Goal: Information Seeking & Learning: Learn about a topic

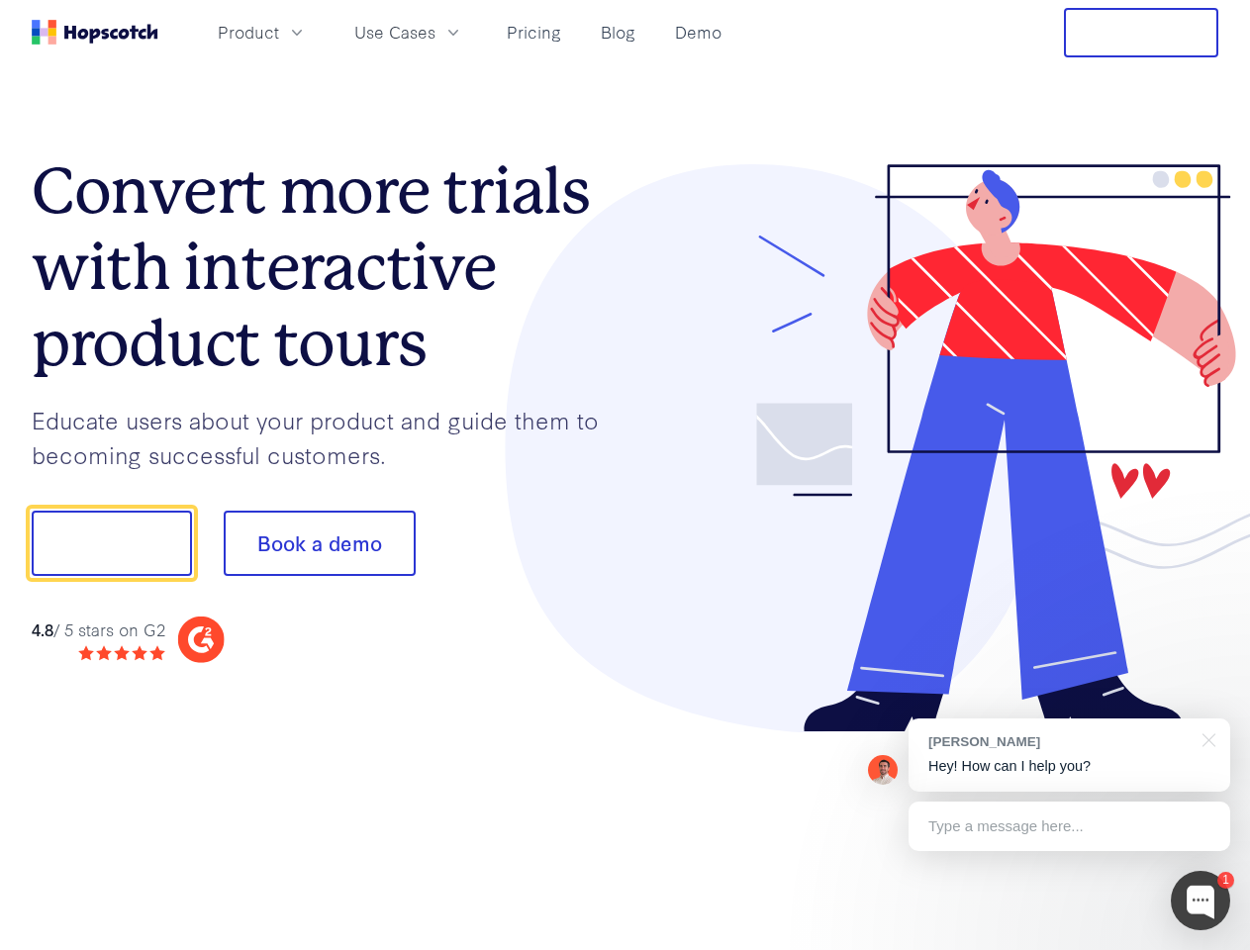
click at [626, 475] on div at bounding box center [923, 448] width 594 height 569
click at [279, 32] on span "Product" at bounding box center [248, 32] width 61 height 25
click at [436, 32] on span "Use Cases" at bounding box center [394, 32] width 81 height 25
click at [1141, 33] on button "Free Trial" at bounding box center [1141, 32] width 154 height 49
click at [111, 543] on button "Show me!" at bounding box center [112, 543] width 160 height 65
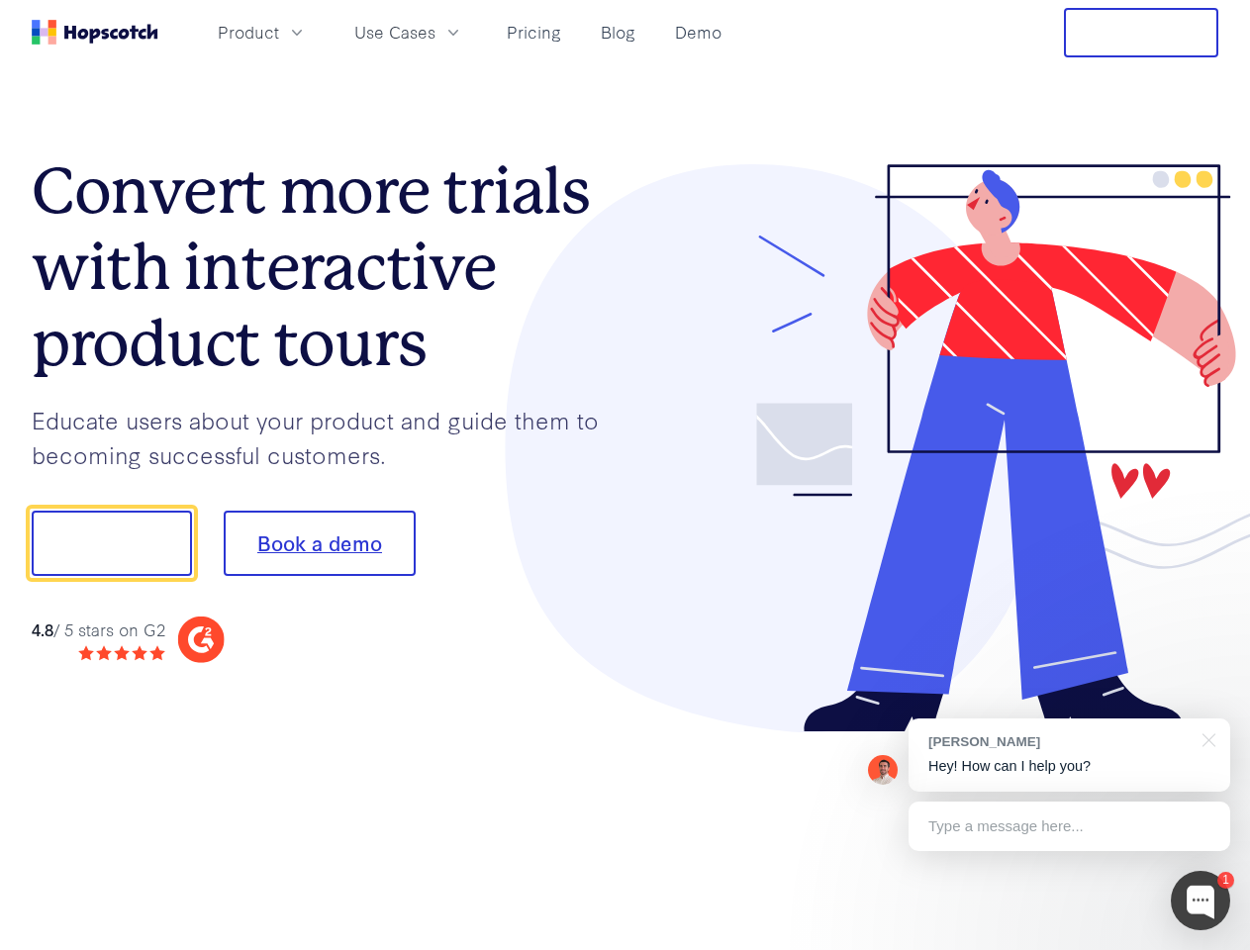
click at [319, 543] on button "Book a demo" at bounding box center [320, 543] width 192 height 65
click at [1201, 901] on div at bounding box center [1200, 900] width 59 height 59
click at [1069, 755] on div "[PERSON_NAME] Hey! How can I help you?" at bounding box center [1070, 755] width 322 height 73
click at [1206, 738] on div at bounding box center [1205, 739] width 49 height 41
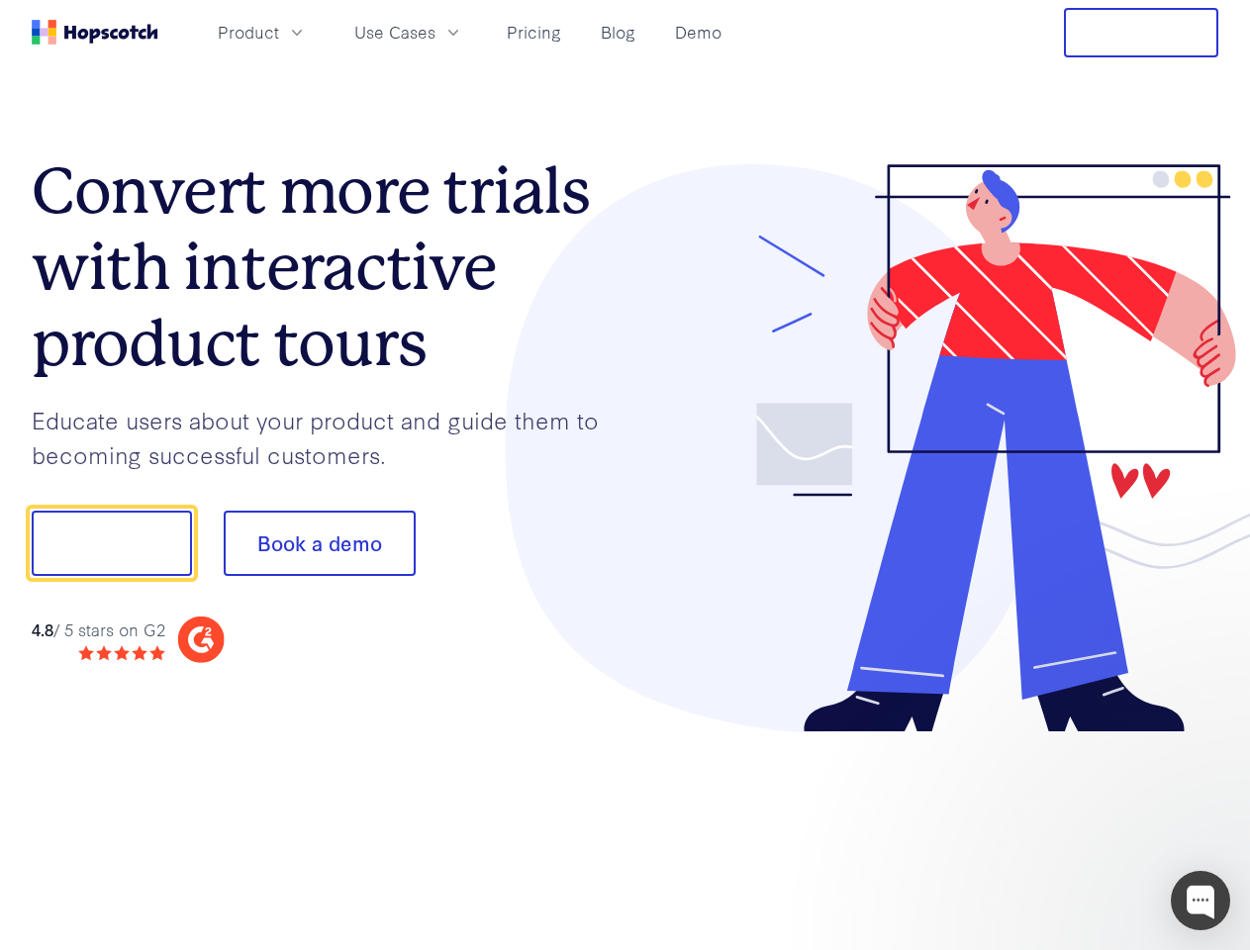
click at [1069, 827] on div at bounding box center [1044, 541] width 371 height 660
